Goal: Task Accomplishment & Management: Use online tool/utility

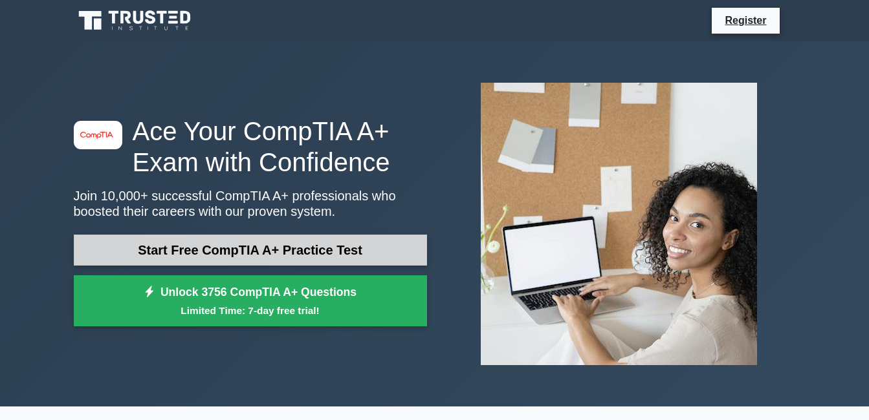
click at [331, 251] on link "Start Free CompTIA A+ Practice Test" at bounding box center [250, 250] width 353 height 31
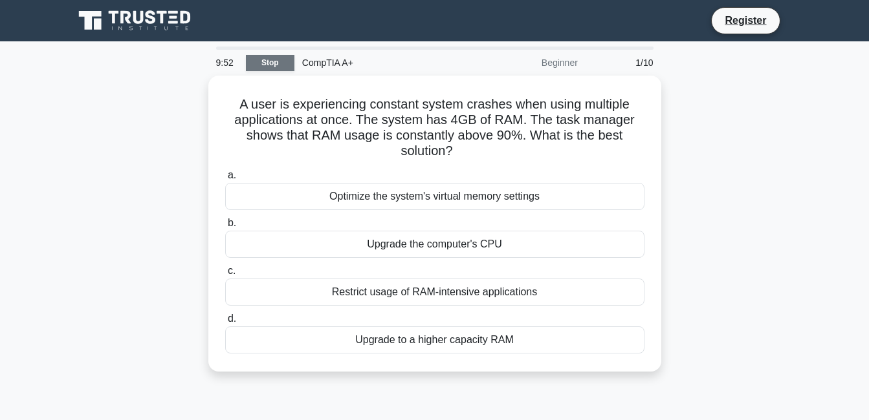
click at [279, 65] on link "Stop" at bounding box center [270, 63] width 49 height 16
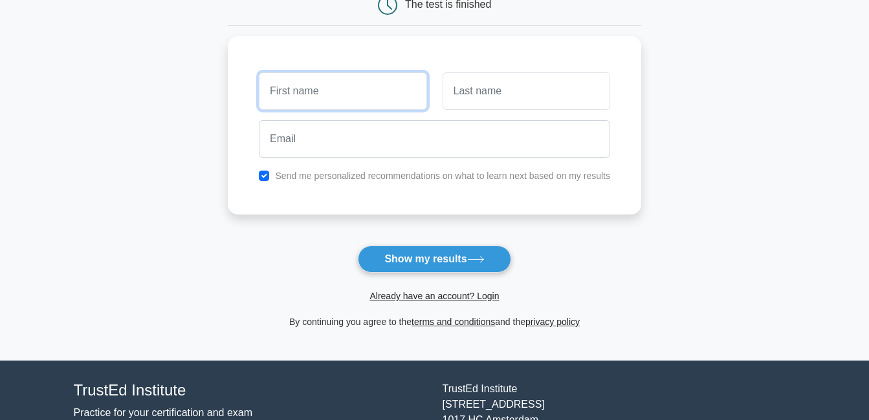
scroll to position [152, 0]
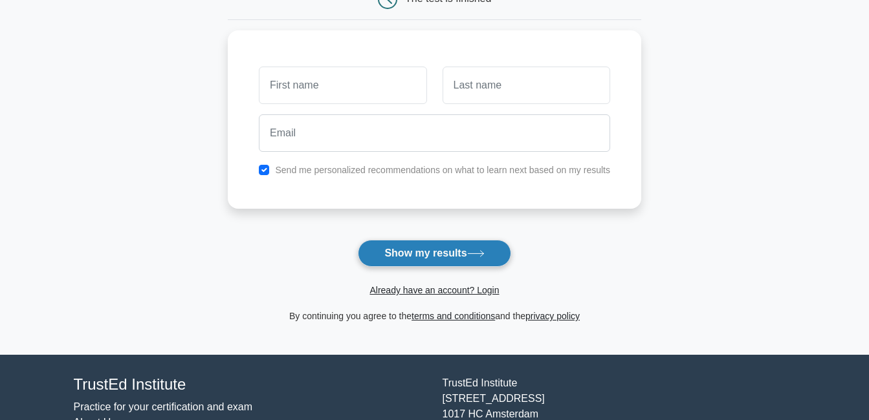
click at [445, 253] on button "Show my results" at bounding box center [434, 253] width 153 height 27
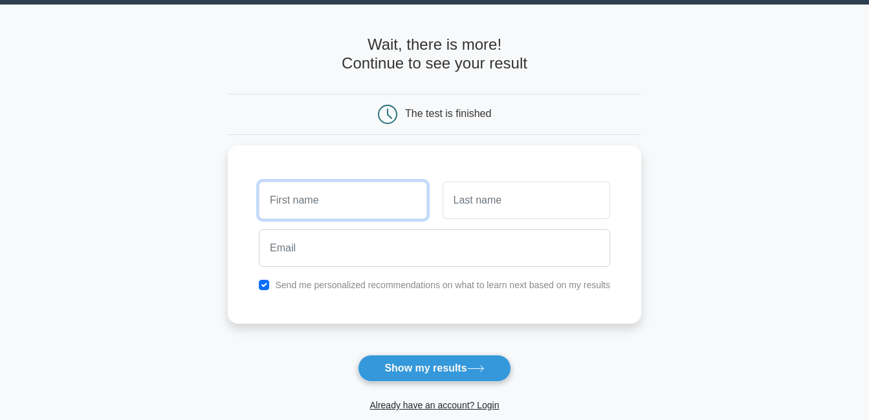
scroll to position [0, 0]
